Goal: Information Seeking & Learning: Learn about a topic

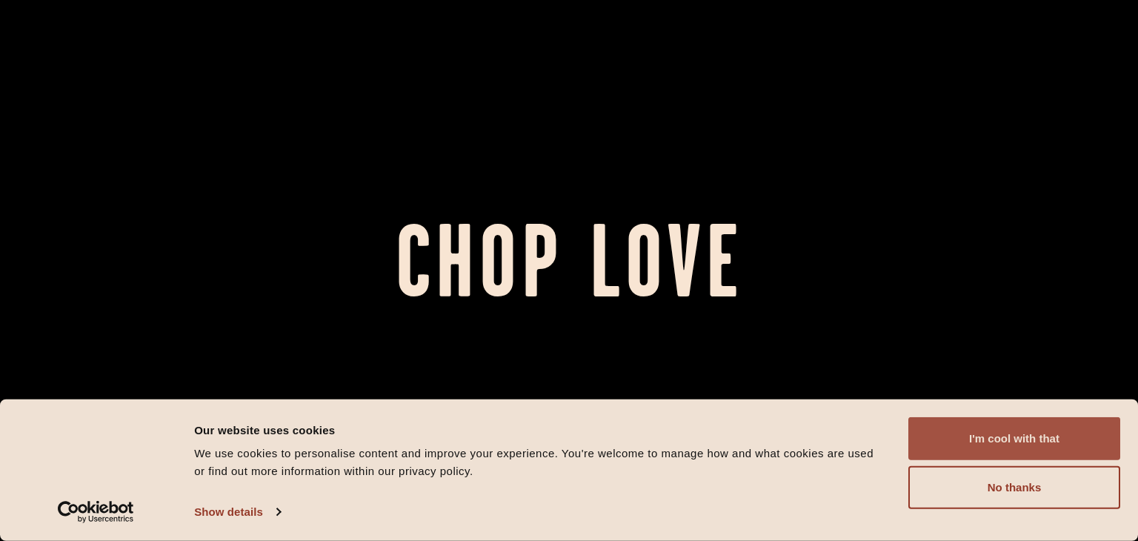
click at [969, 442] on button "I'm cool with that" at bounding box center [1015, 438] width 212 height 43
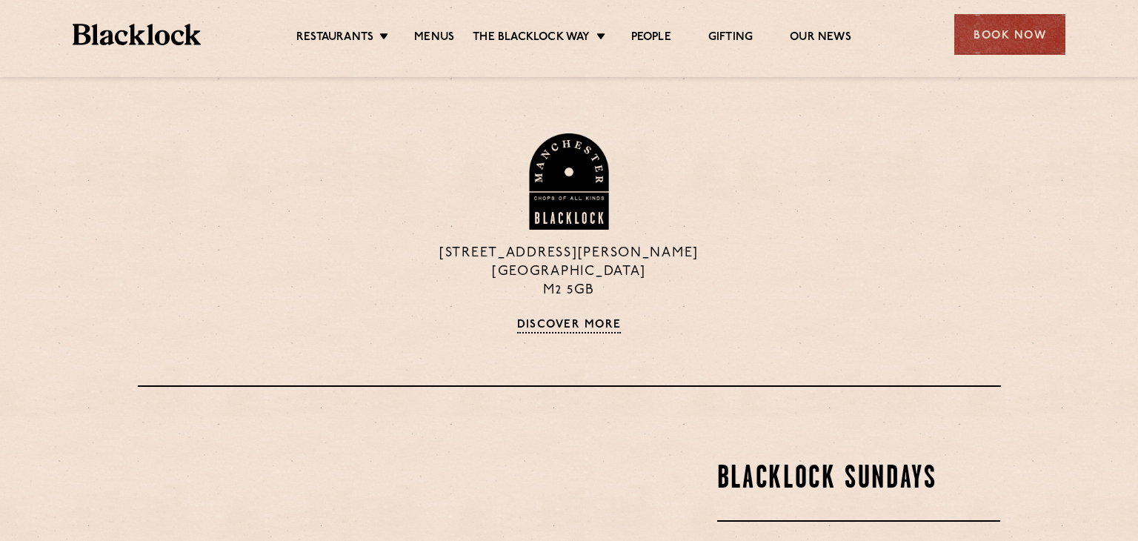
scroll to position [1496, 0]
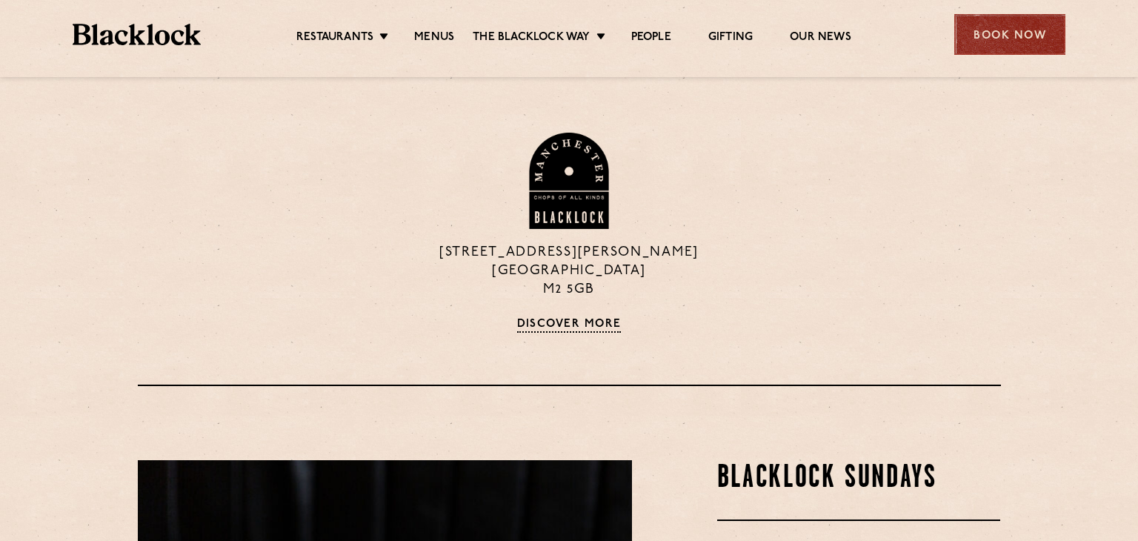
click at [1028, 33] on div "Book Now" at bounding box center [1010, 34] width 111 height 41
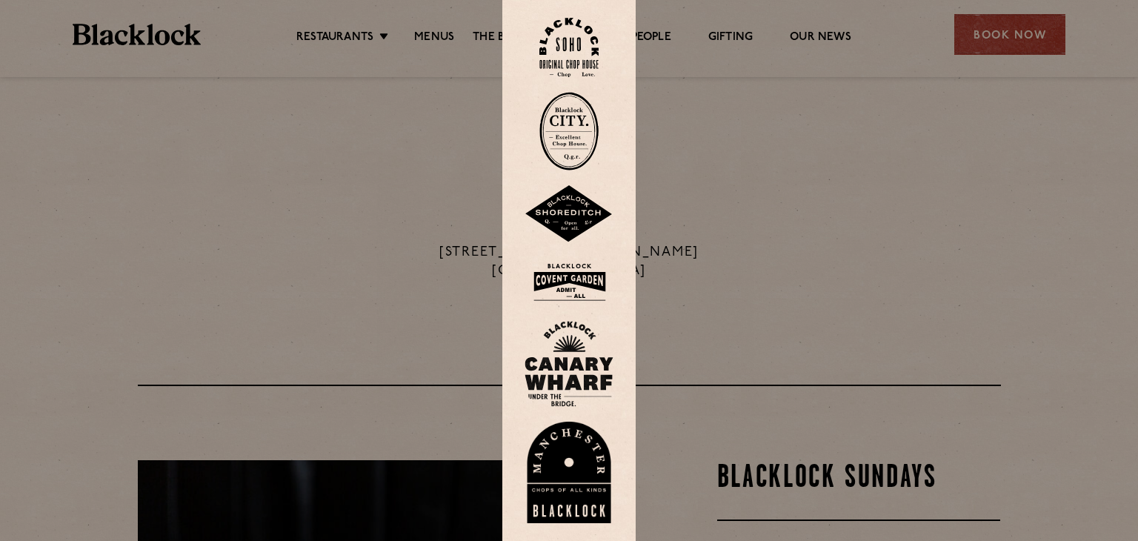
click at [568, 210] on img at bounding box center [569, 214] width 89 height 58
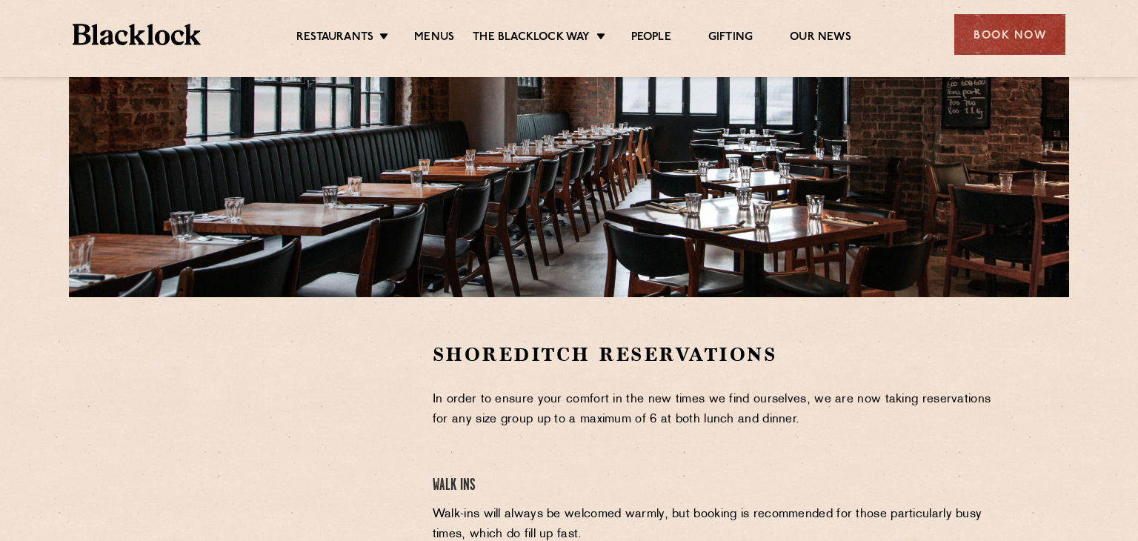
scroll to position [233, 0]
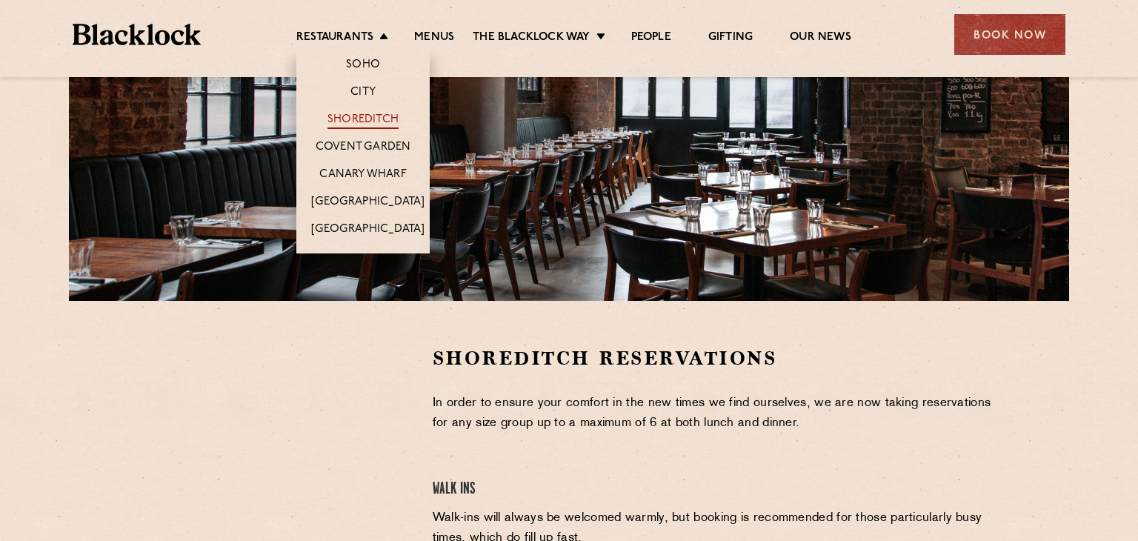
click at [365, 119] on link "Shoreditch" at bounding box center [363, 121] width 71 height 16
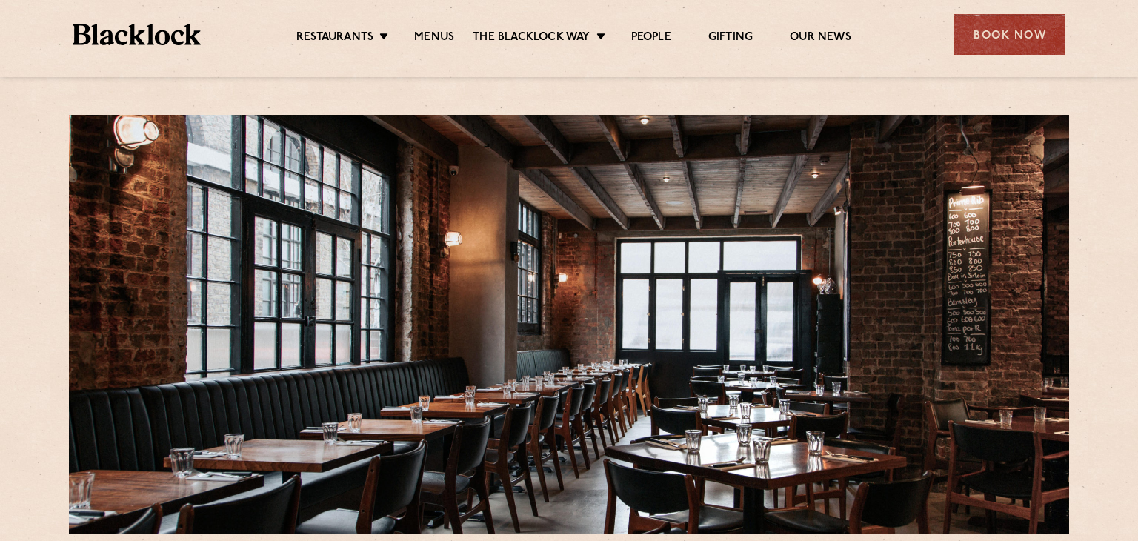
click at [338, 24] on ul "Restaurants Soho City Shoreditch Covent Garden Canary Wharf Manchester Birmingh…" at bounding box center [574, 35] width 746 height 24
click at [423, 25] on ul "Restaurants Soho City Shoreditch Covent Garden Canary Wharf Manchester Birmingh…" at bounding box center [574, 35] width 746 height 24
click at [429, 31] on link "Menus" at bounding box center [434, 38] width 40 height 16
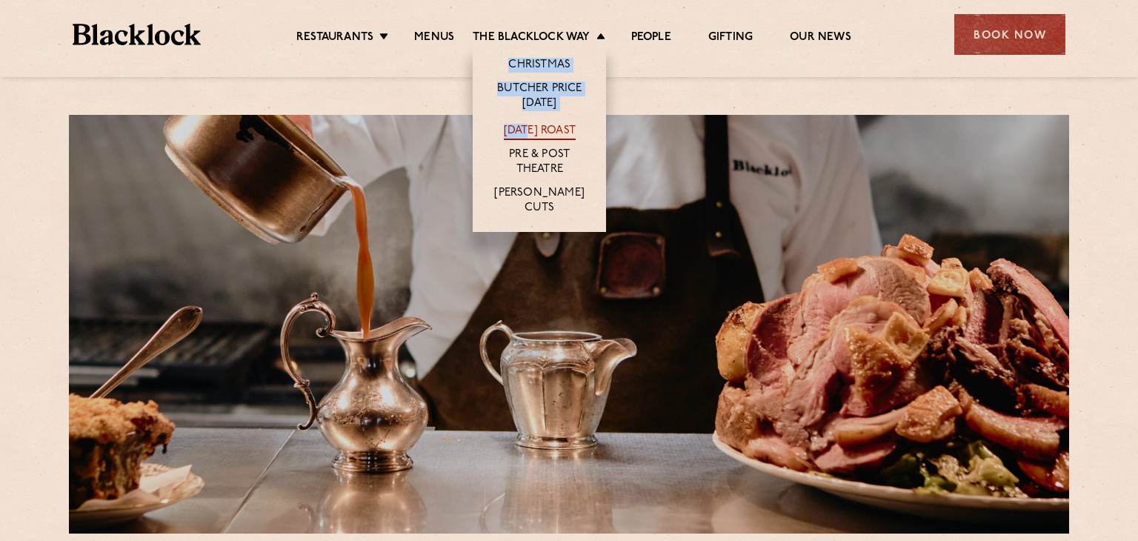
drag, startPoint x: 520, startPoint y: 46, endPoint x: 527, endPoint y: 125, distance: 79.6
click at [527, 125] on ul "Christmas Butcher Price Monday Sunday Roast Pre & Post Theatre Butcher’s Cuts" at bounding box center [539, 139] width 133 height 185
click at [527, 125] on link "[DATE] Roast" at bounding box center [540, 132] width 72 height 16
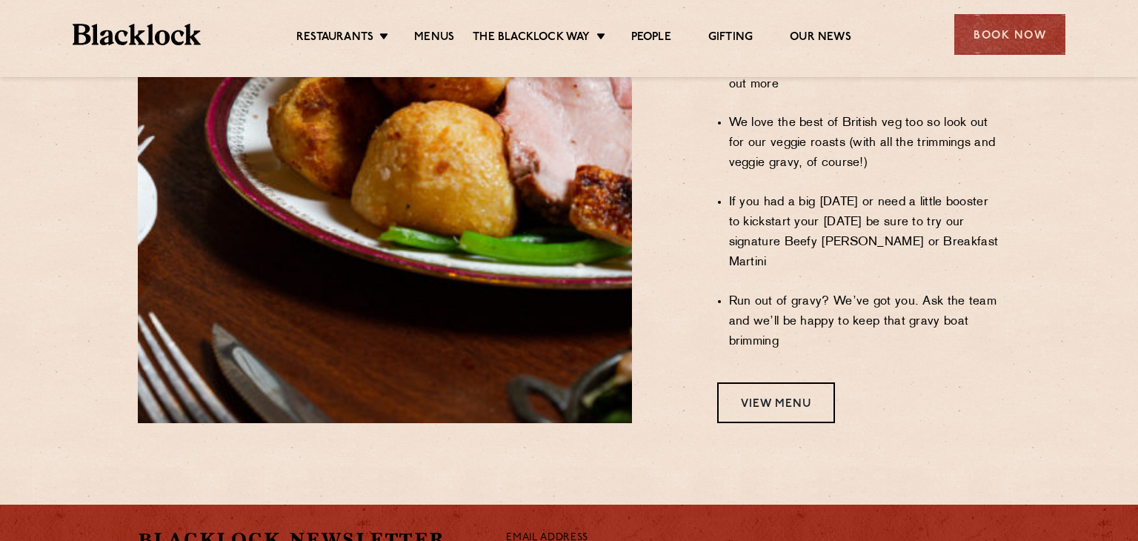
scroll to position [1259, 0]
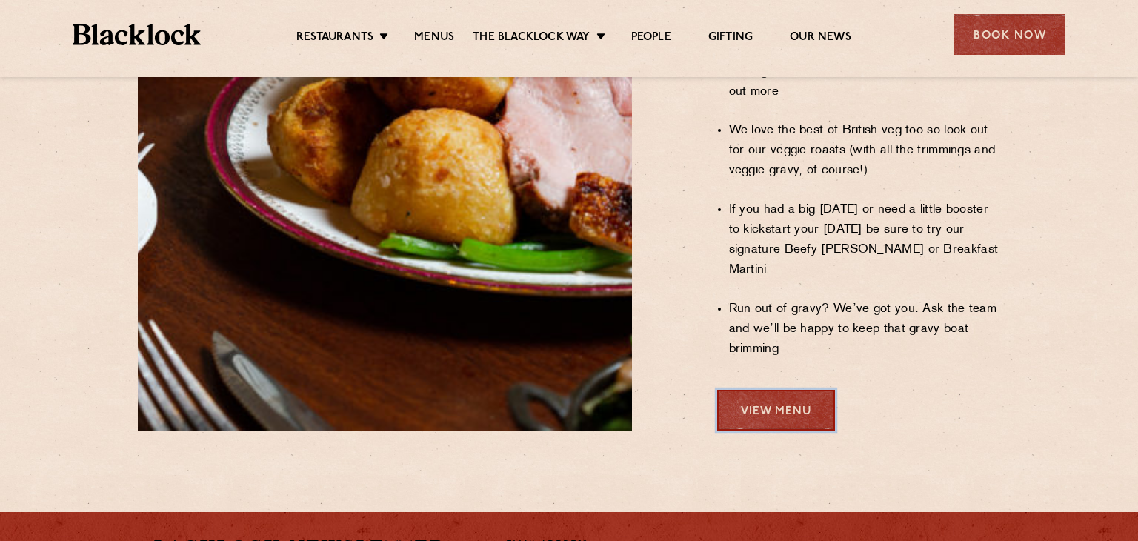
click at [747, 390] on link "View Menu" at bounding box center [776, 410] width 118 height 41
